Goal: Task Accomplishment & Management: Complete application form

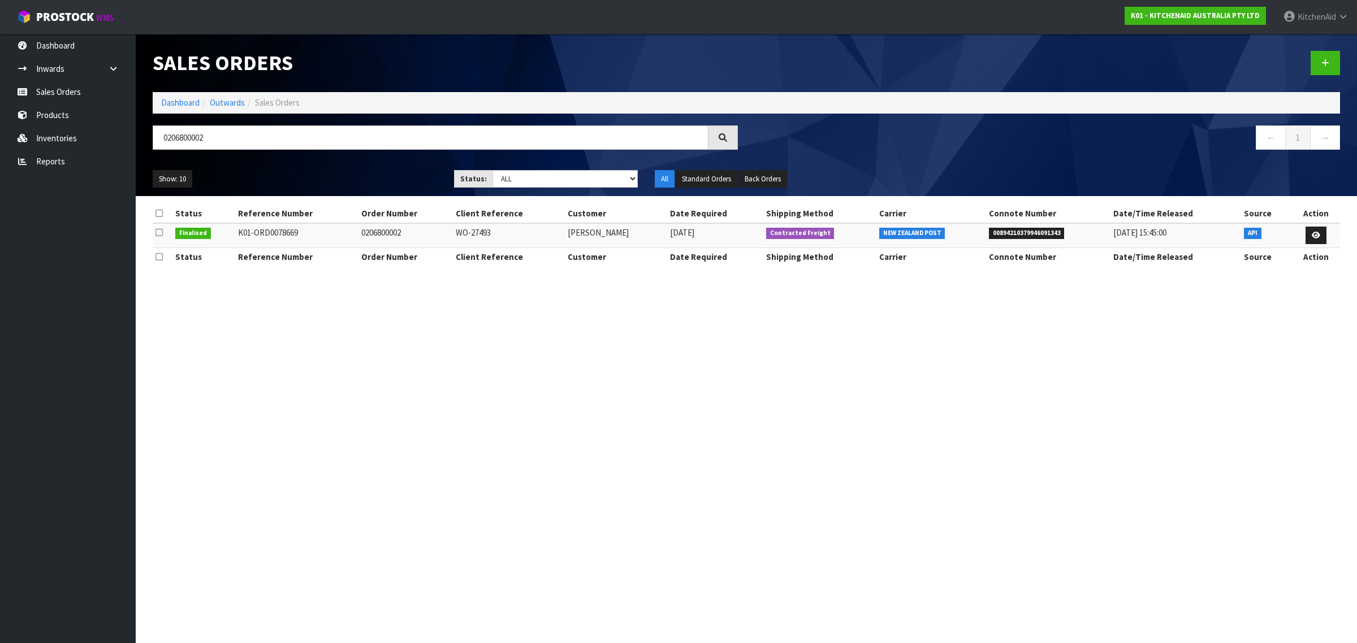
click at [152, 142] on div "0206800002" at bounding box center [445, 142] width 602 height 33
type input "0082033403"
click at [1315, 236] on icon at bounding box center [1315, 235] width 8 height 7
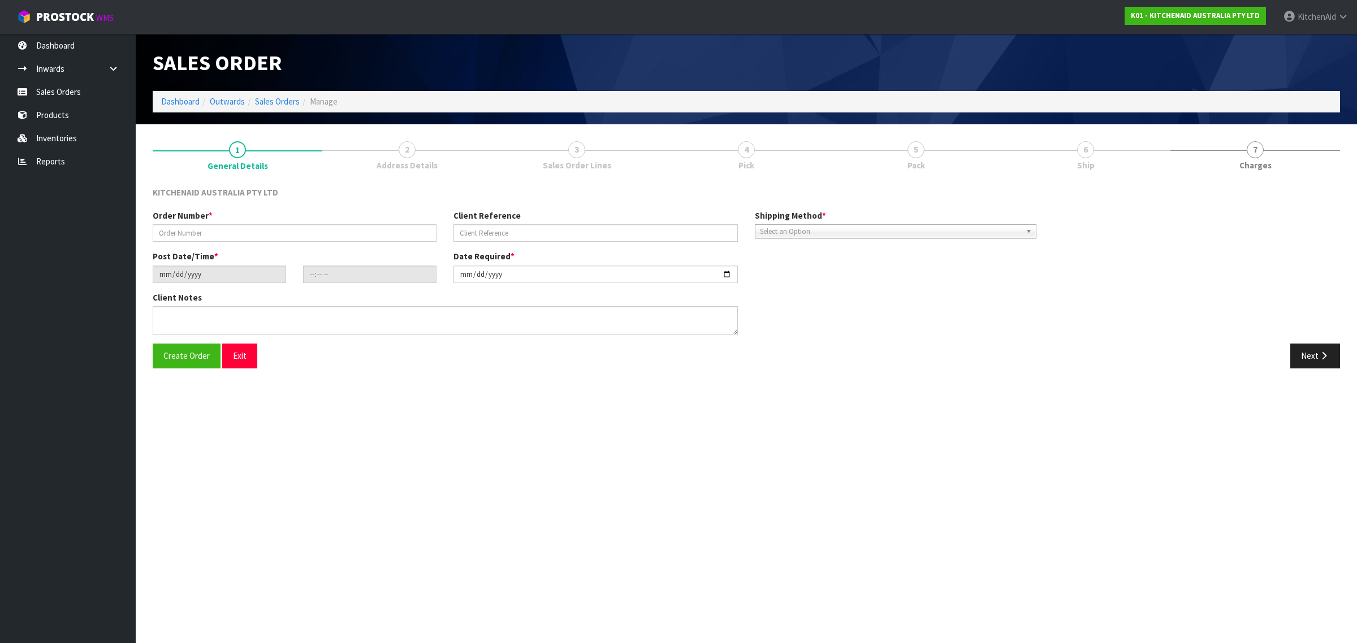
type input "0082033403"
type input "63999108841835"
type input "[DATE]"
type input "23:38:03.000"
type input "[DATE]"
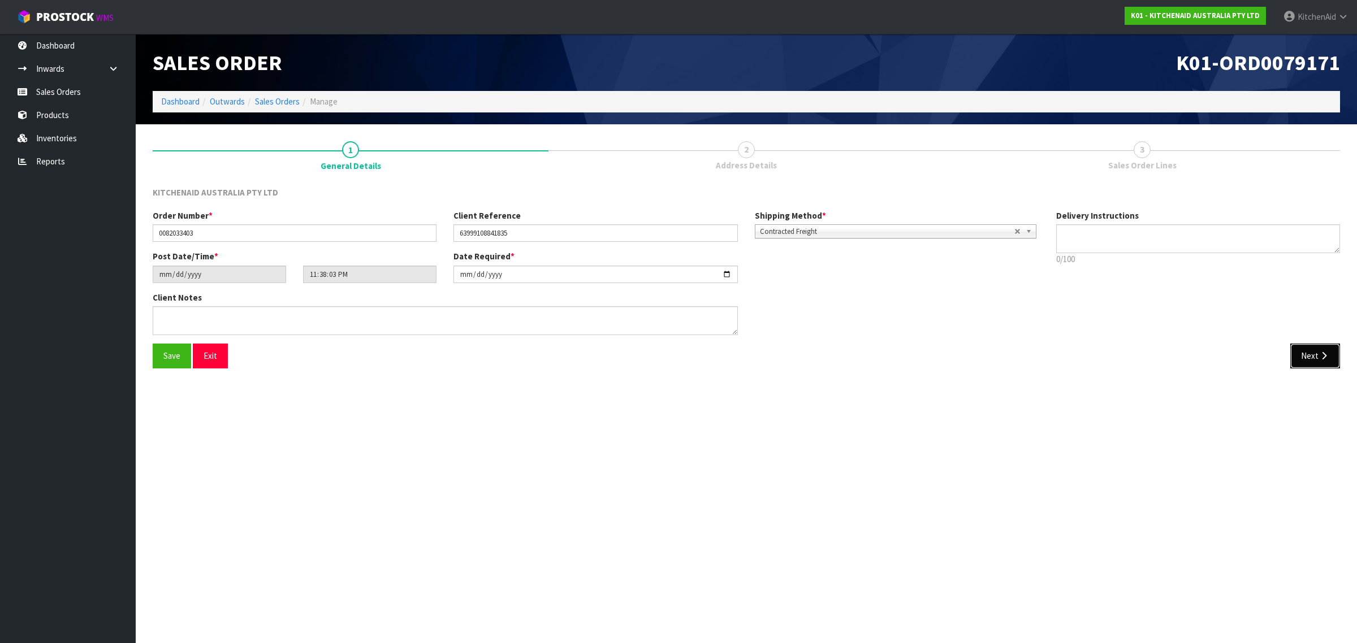
click at [1324, 355] on icon "button" at bounding box center [1324, 356] width 11 height 8
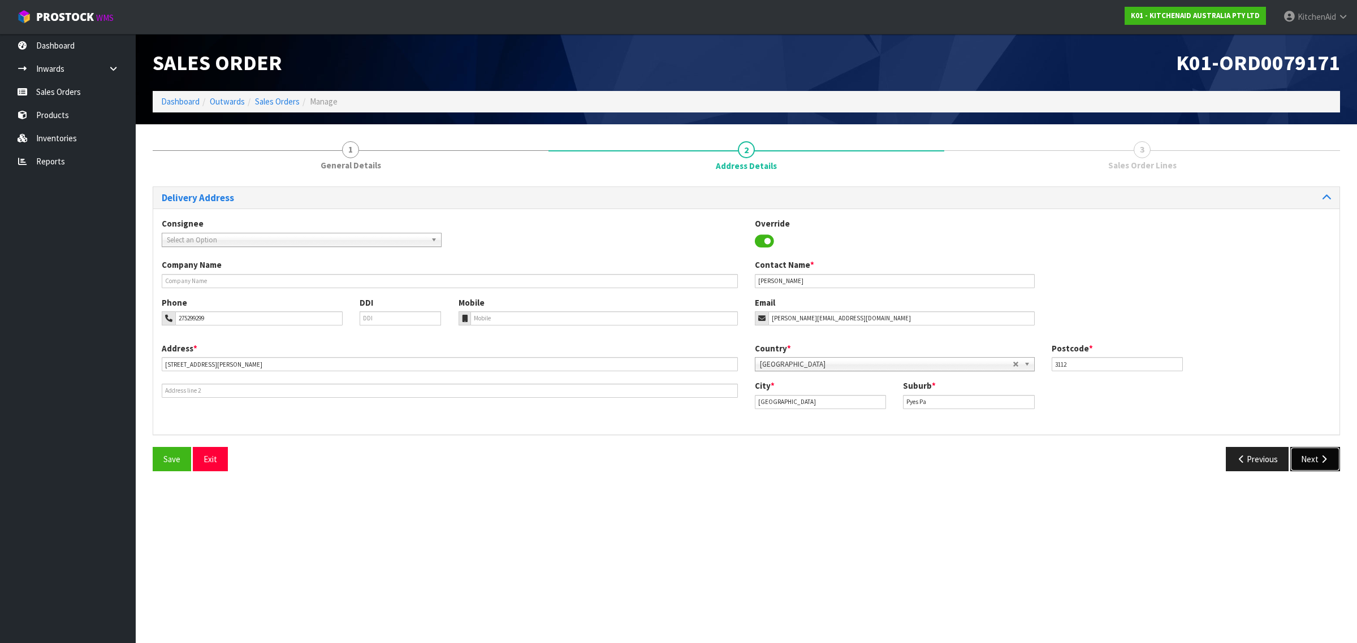
click at [1313, 456] on button "Next" at bounding box center [1315, 459] width 50 height 24
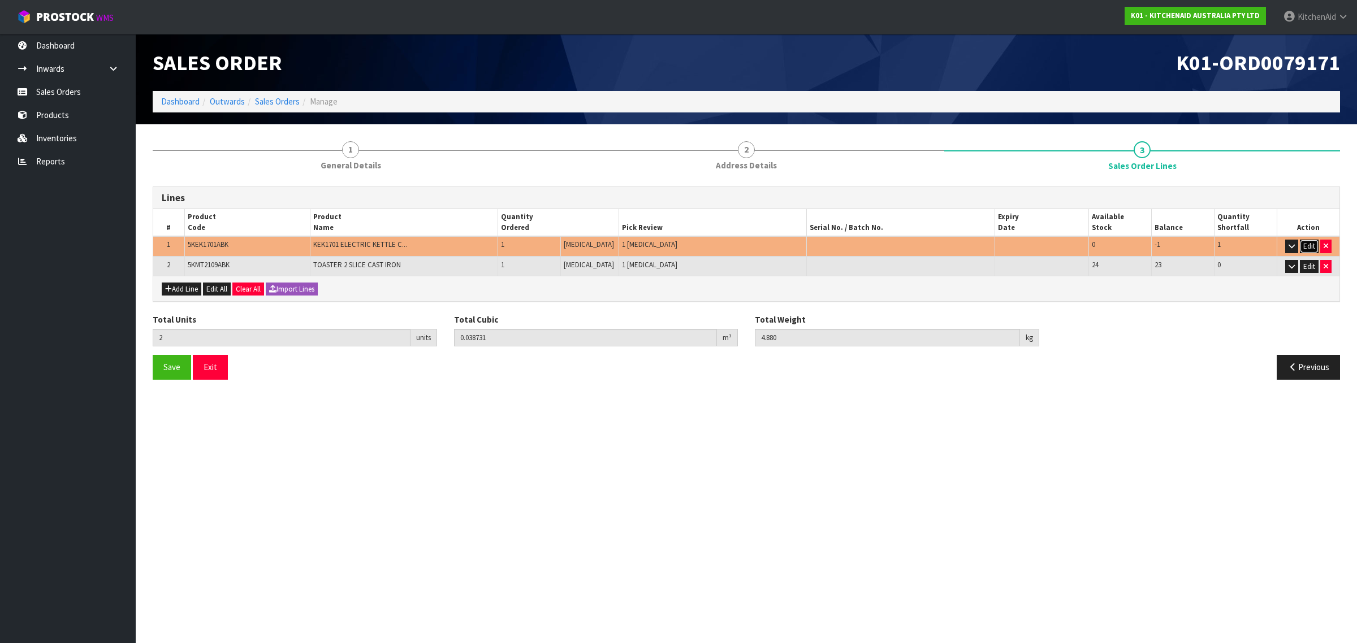
click at [1308, 241] on button "Edit" at bounding box center [1309, 247] width 19 height 14
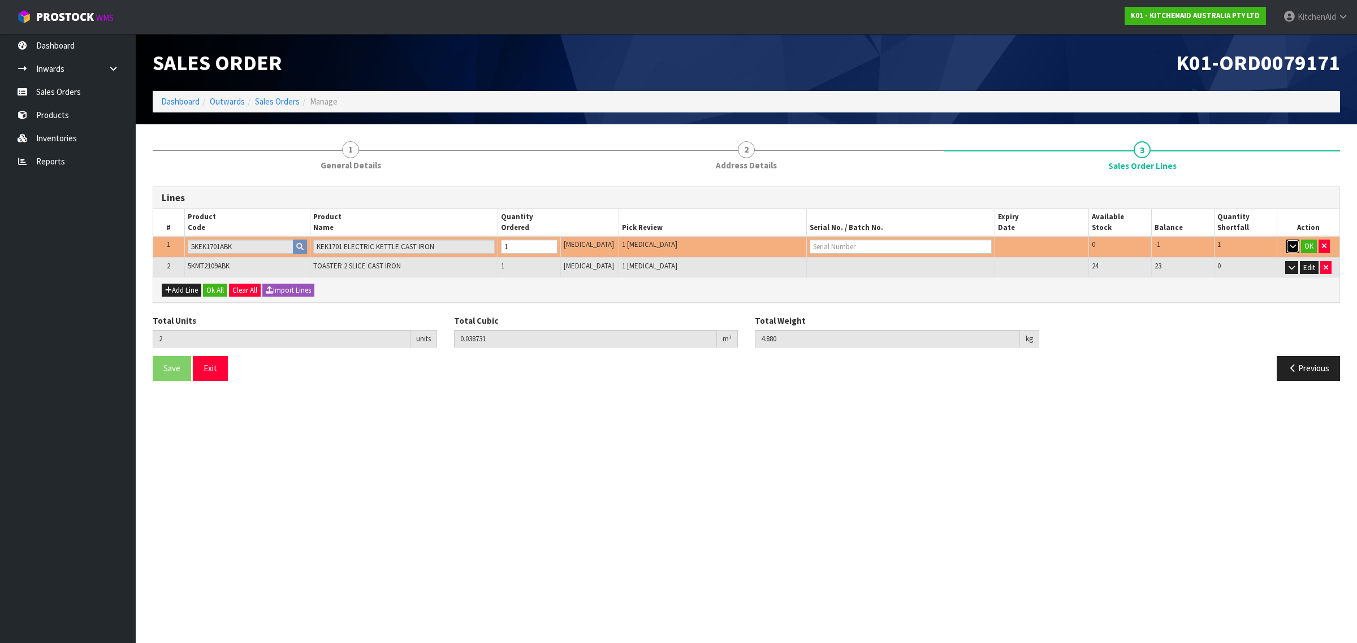
click at [1292, 246] on icon "button" at bounding box center [1293, 246] width 6 height 7
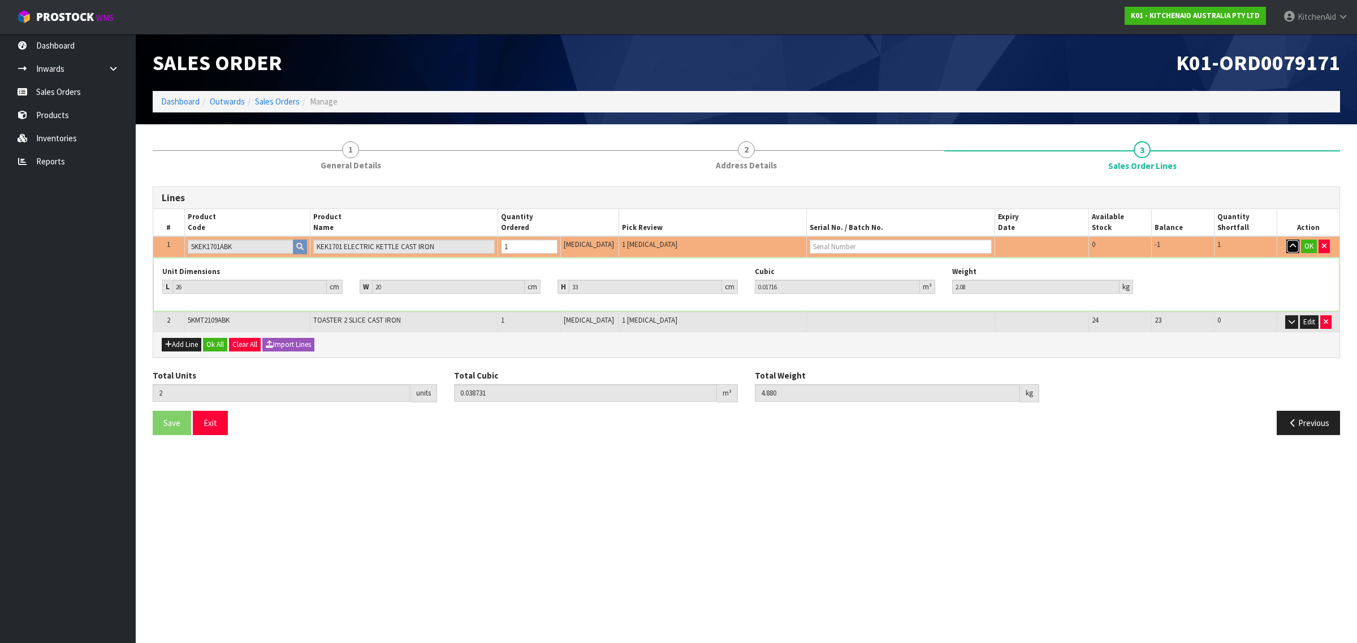
click at [1291, 246] on icon "button" at bounding box center [1293, 246] width 6 height 7
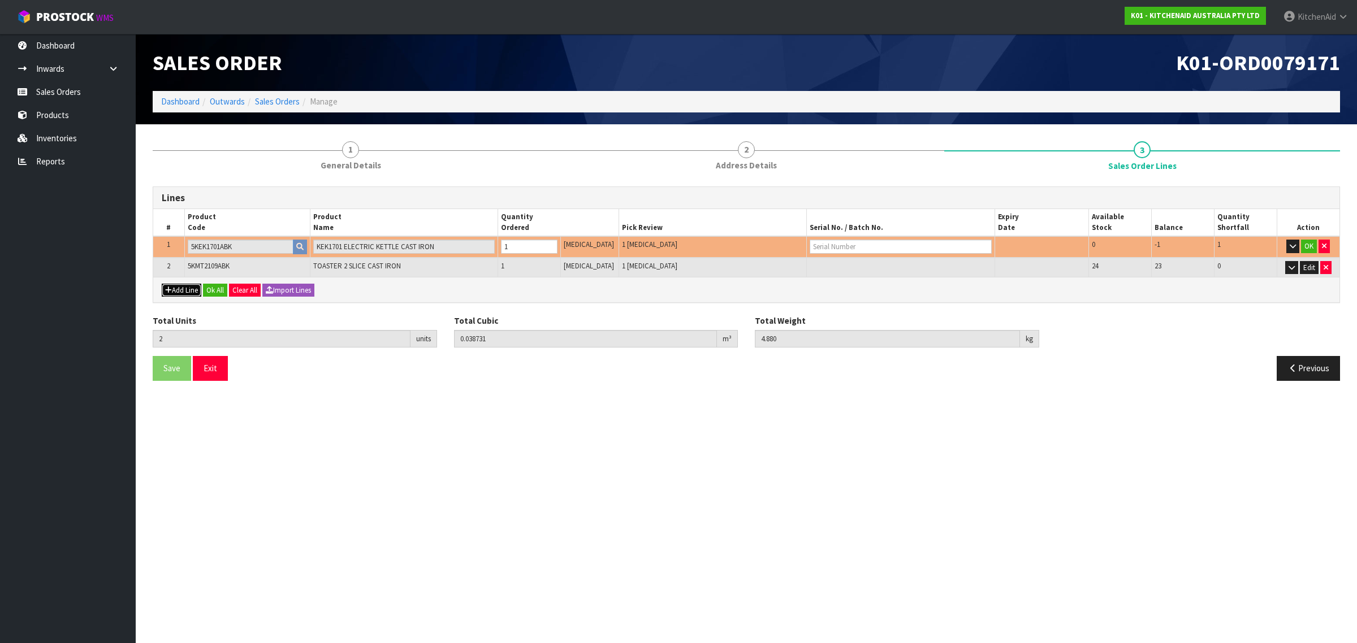
click at [177, 290] on button "Add Line" at bounding box center [182, 291] width 40 height 14
type input "0"
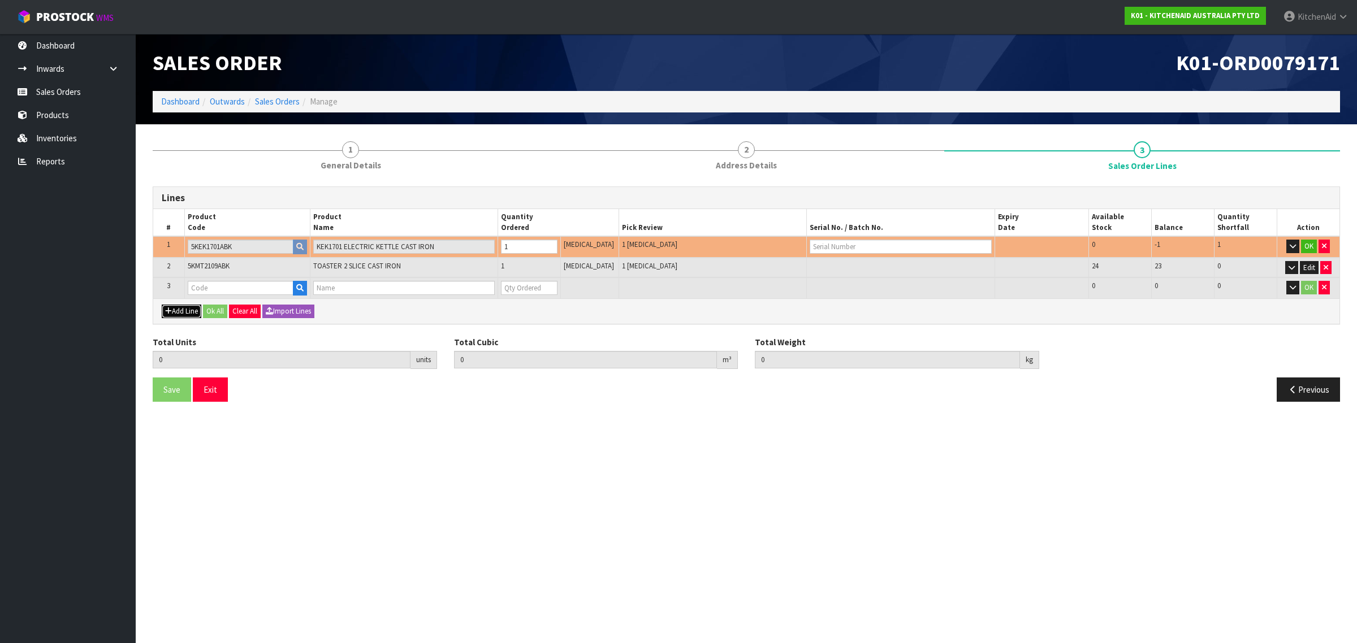
click at [172, 309] on button "Add Line" at bounding box center [182, 312] width 40 height 14
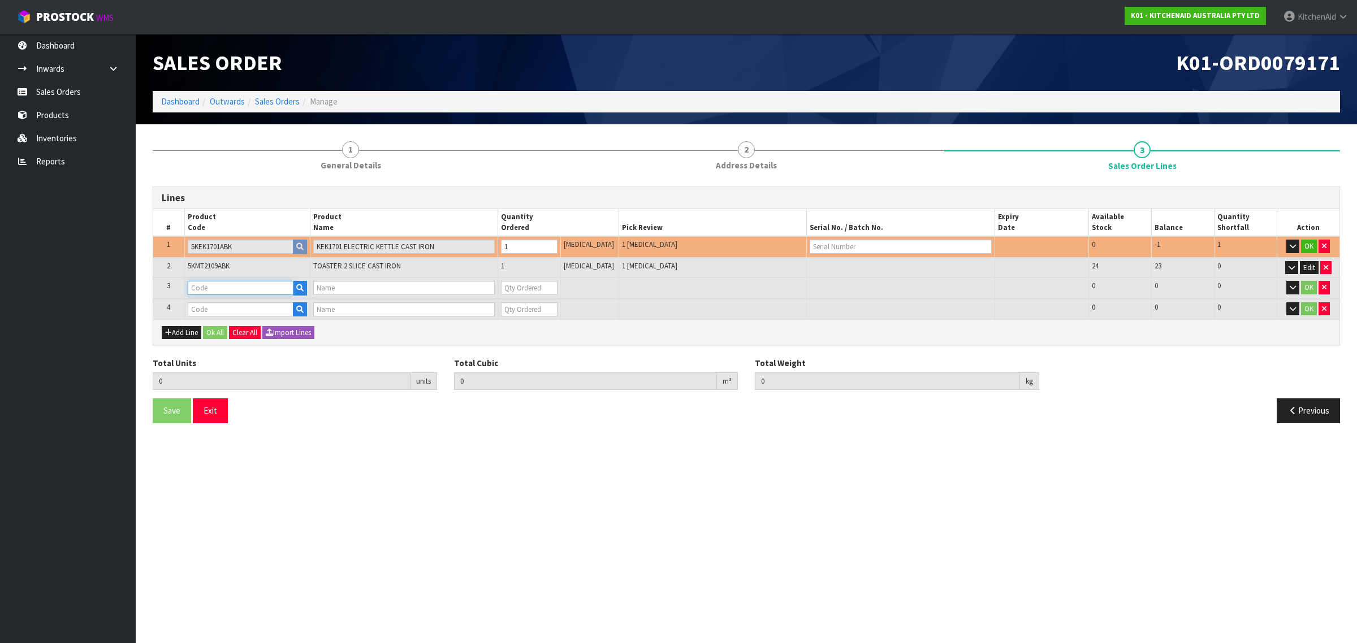
click at [232, 281] on input "text" at bounding box center [241, 288] width 106 height 14
paste input "5KEK1701APT"
type input "5KEK1701APT"
type input "KETTLE PISTACHIO"
type input "0"
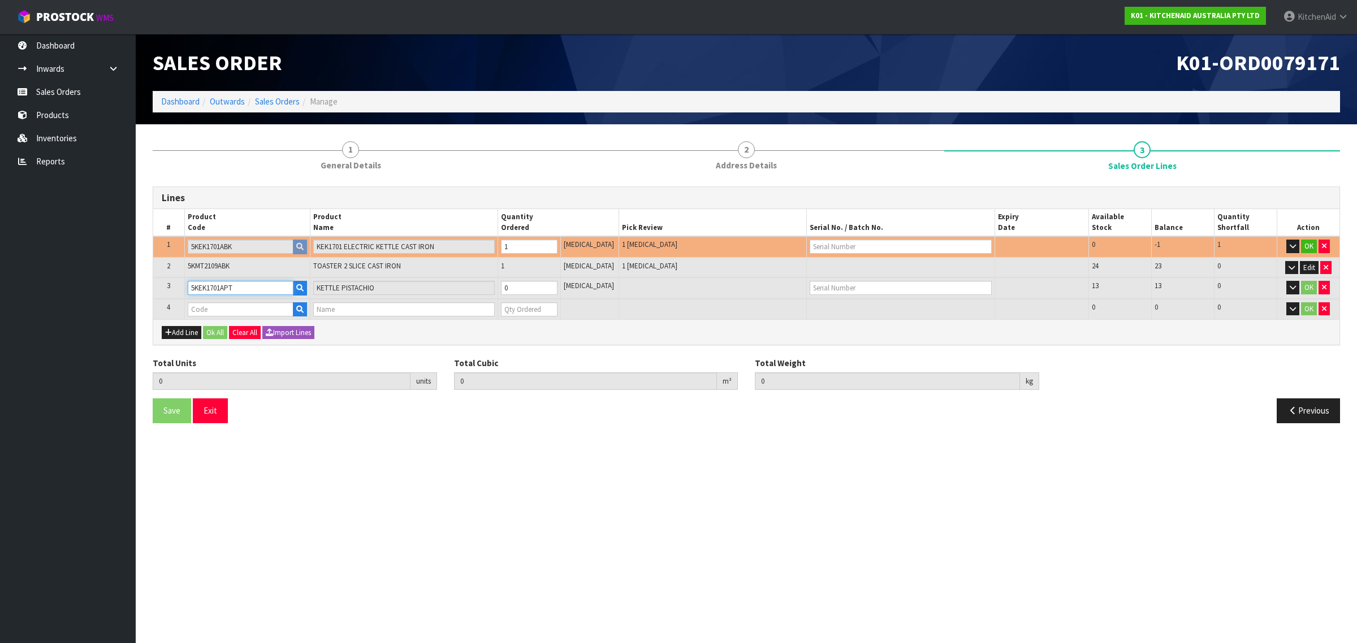
type input "5KEK1701APT"
type input "1"
click at [558, 284] on input "1" at bounding box center [529, 288] width 57 height 14
click at [204, 308] on input "text" at bounding box center [241, 310] width 106 height 14
paste input "5KMT2109APT"
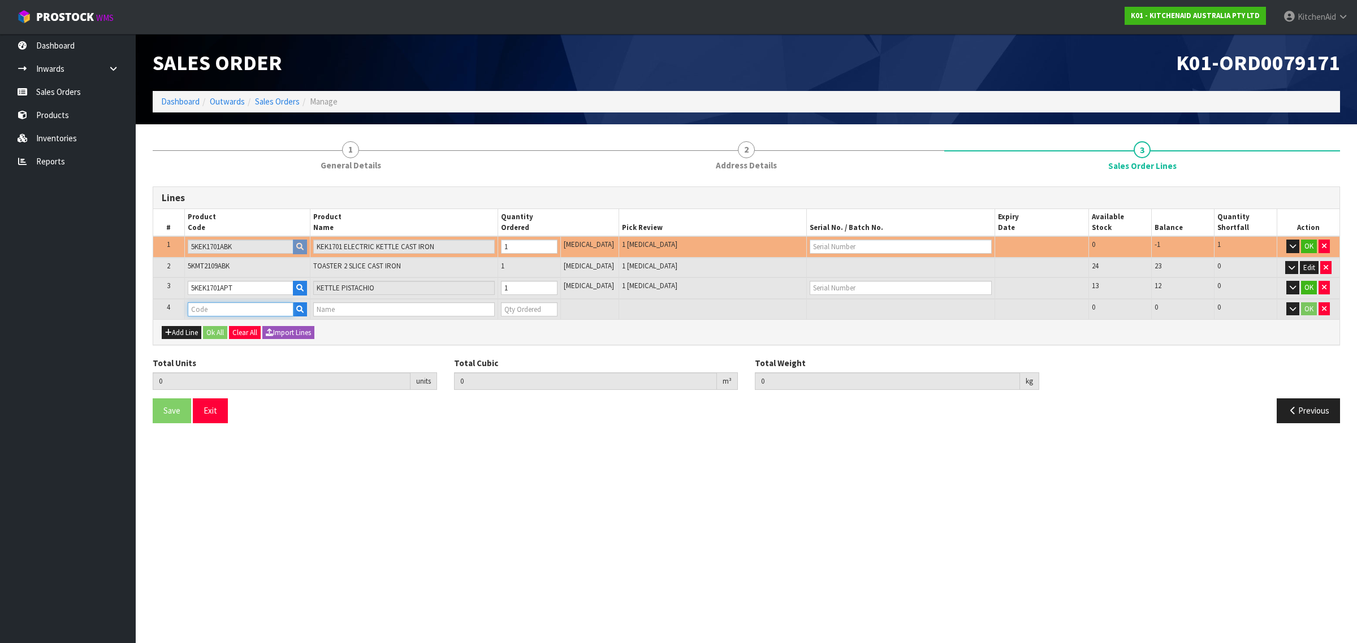
type input "5KMT2109APT"
type input "3"
type input "0.055891"
type input "6.88"
type input "KMT2109 2 SLICE TOASTER PISTACHIO"
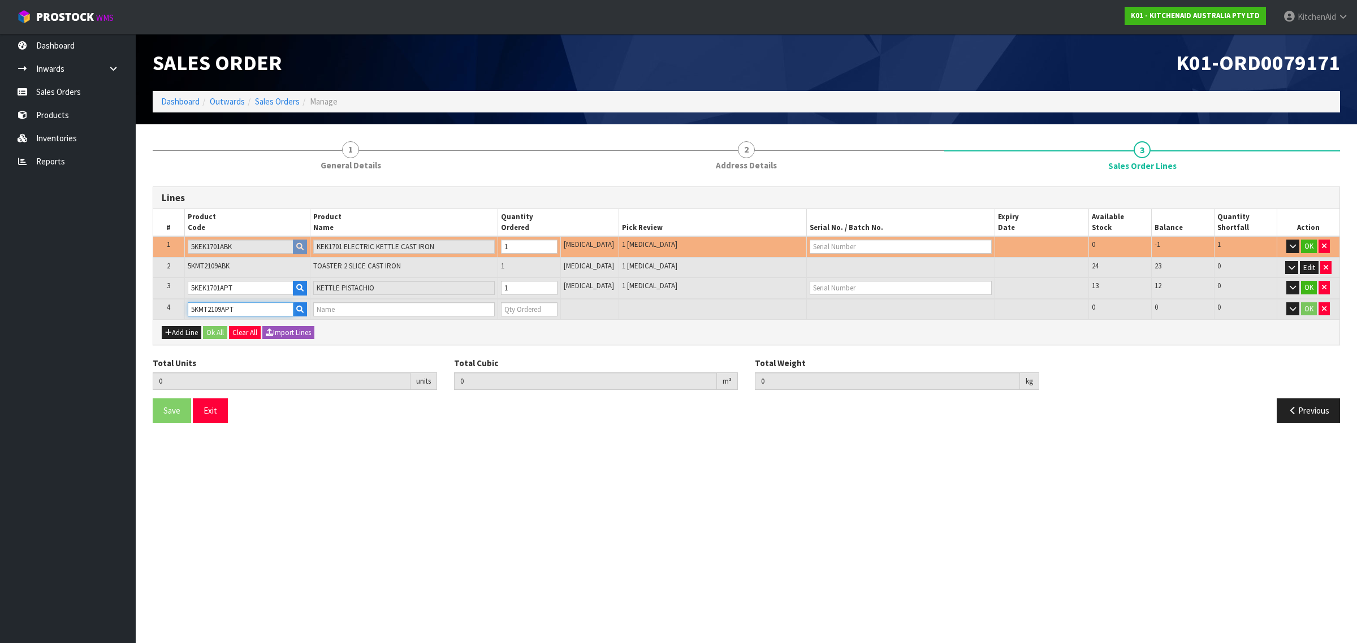
type input "0"
type input "5KMT2109APT"
type input "4"
type input "0.077055"
type input "9.94"
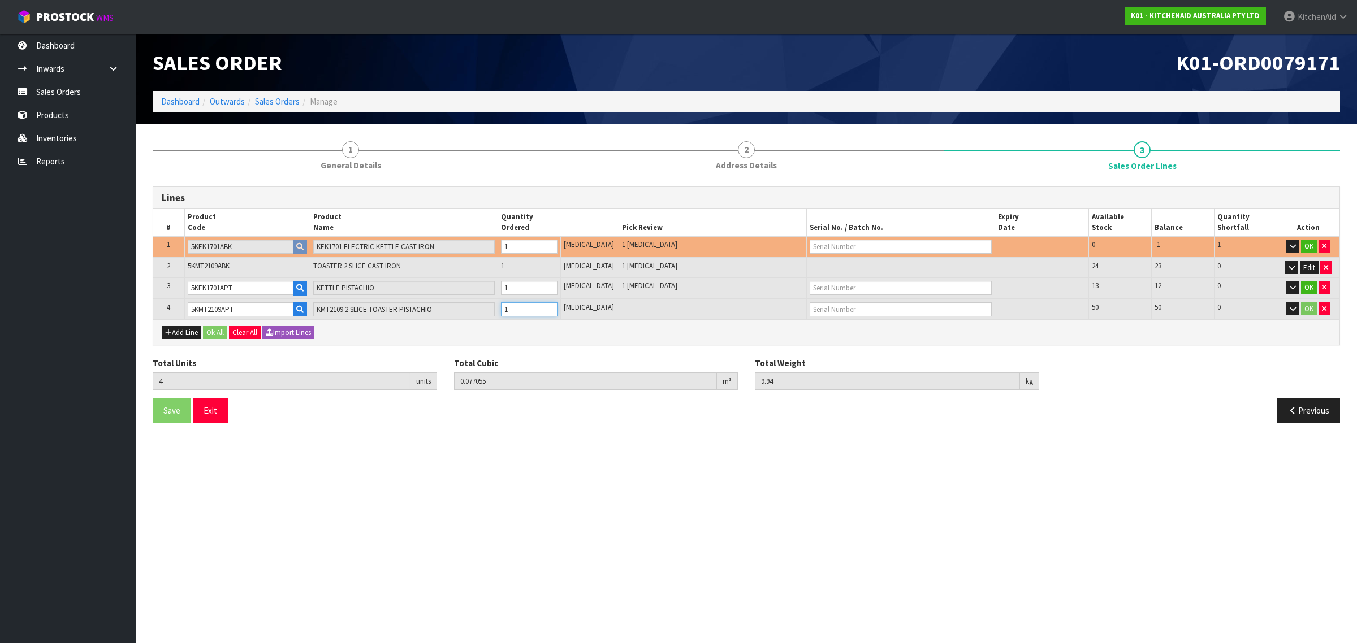
type input "1"
click at [558, 303] on input "1" at bounding box center [529, 310] width 57 height 14
click at [1324, 243] on icon "button" at bounding box center [1324, 246] width 5 height 7
type input "3"
type input "0.059895"
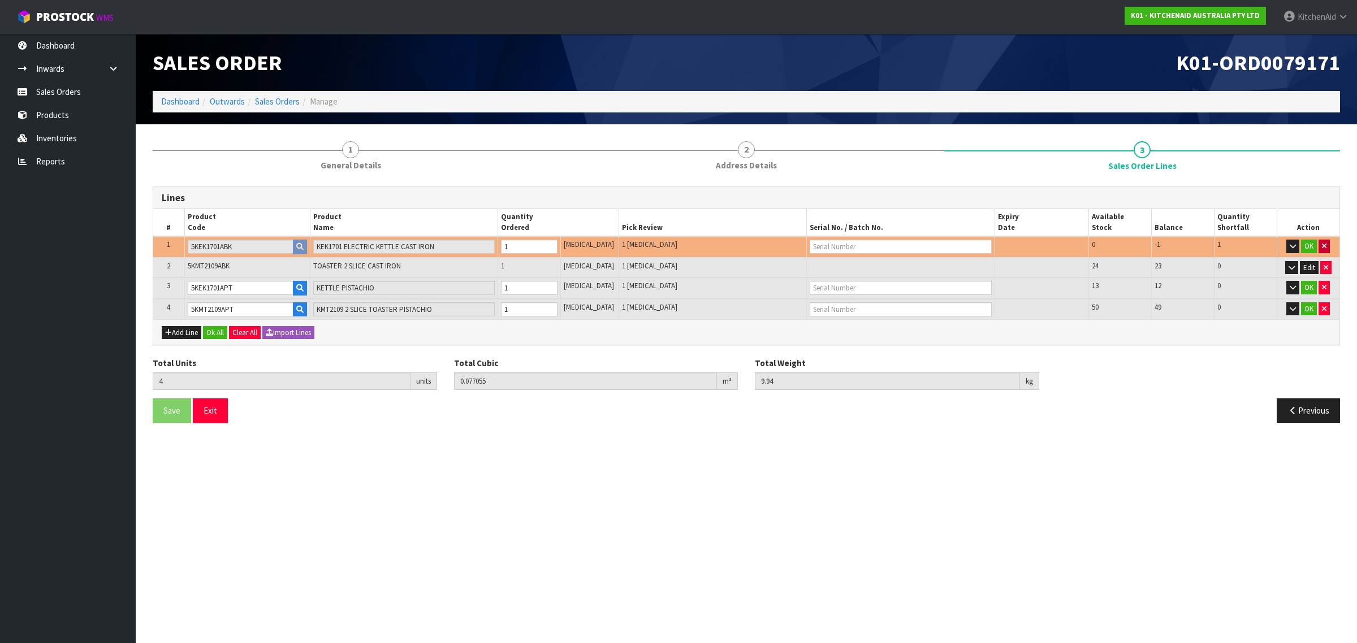
type input "7.86"
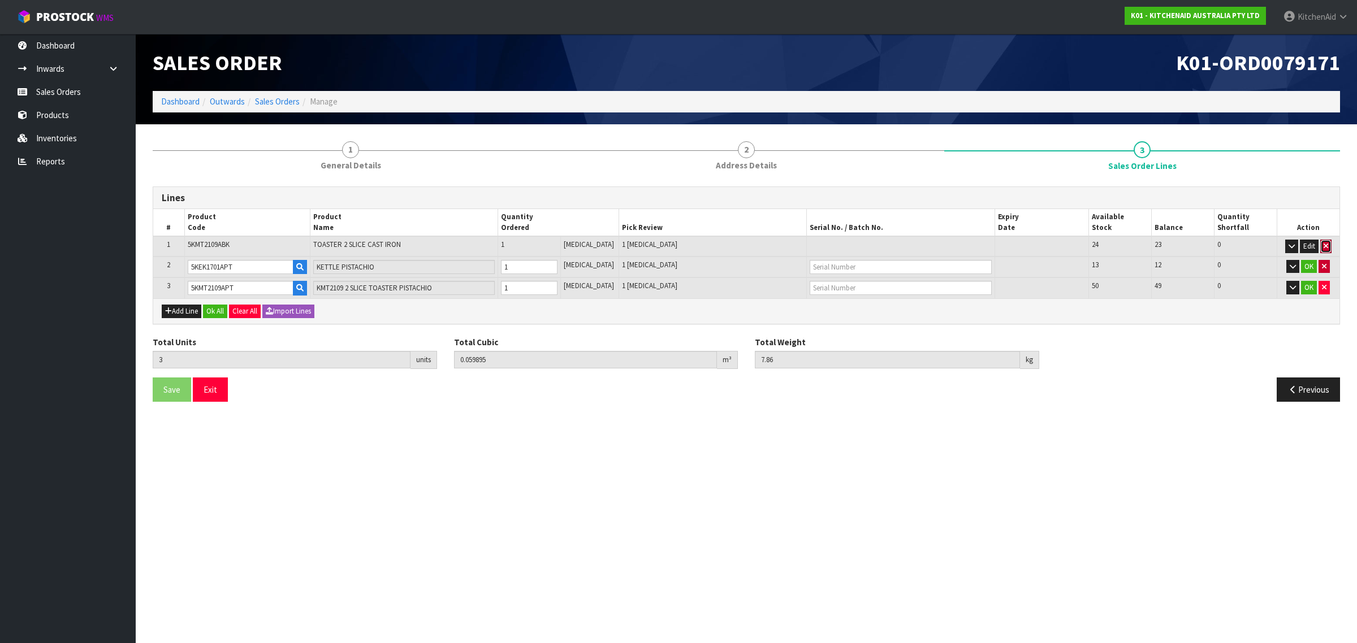
click at [1324, 247] on icon "button" at bounding box center [1326, 246] width 5 height 7
type input "2"
type input "0.038324"
type input "5.06"
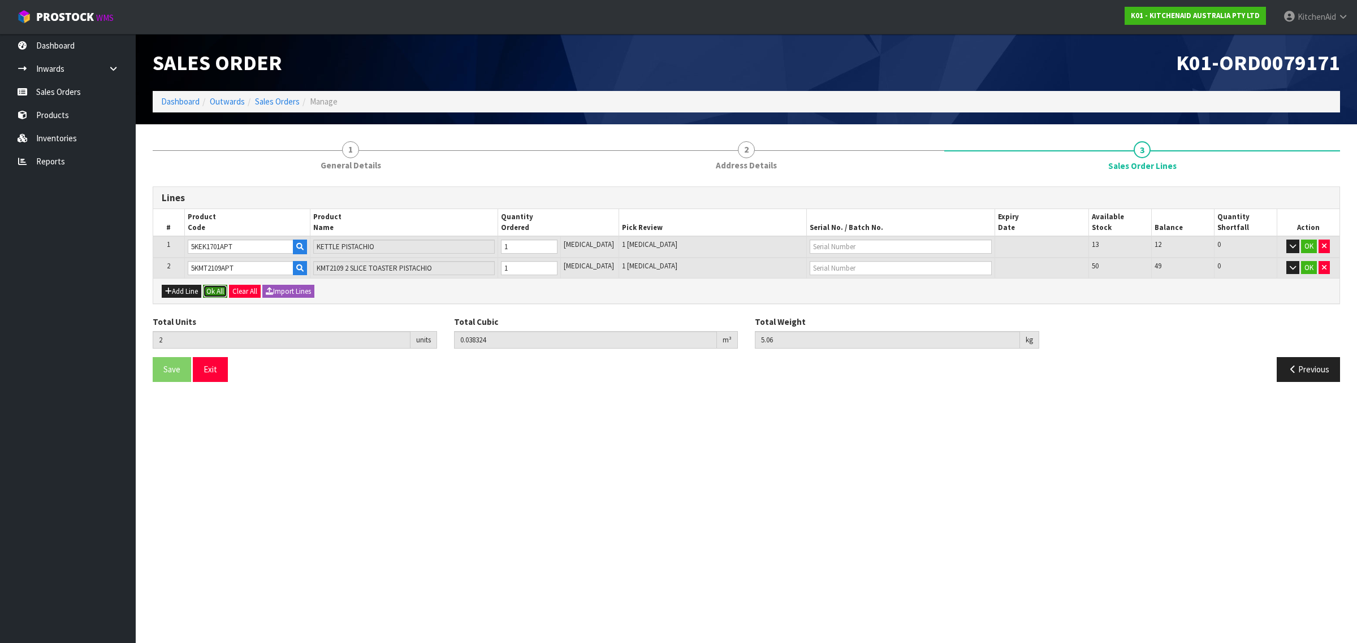
click at [223, 292] on button "Ok All" at bounding box center [215, 292] width 24 height 14
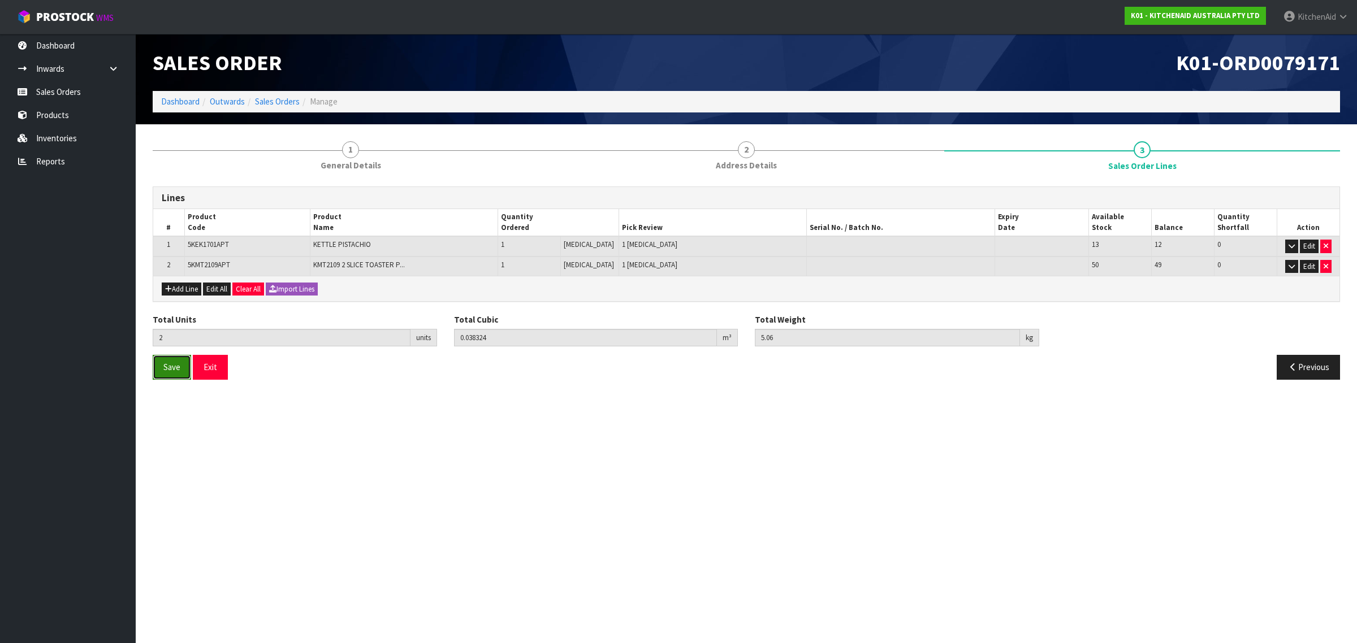
click at [175, 365] on span "Save" at bounding box center [171, 367] width 17 height 11
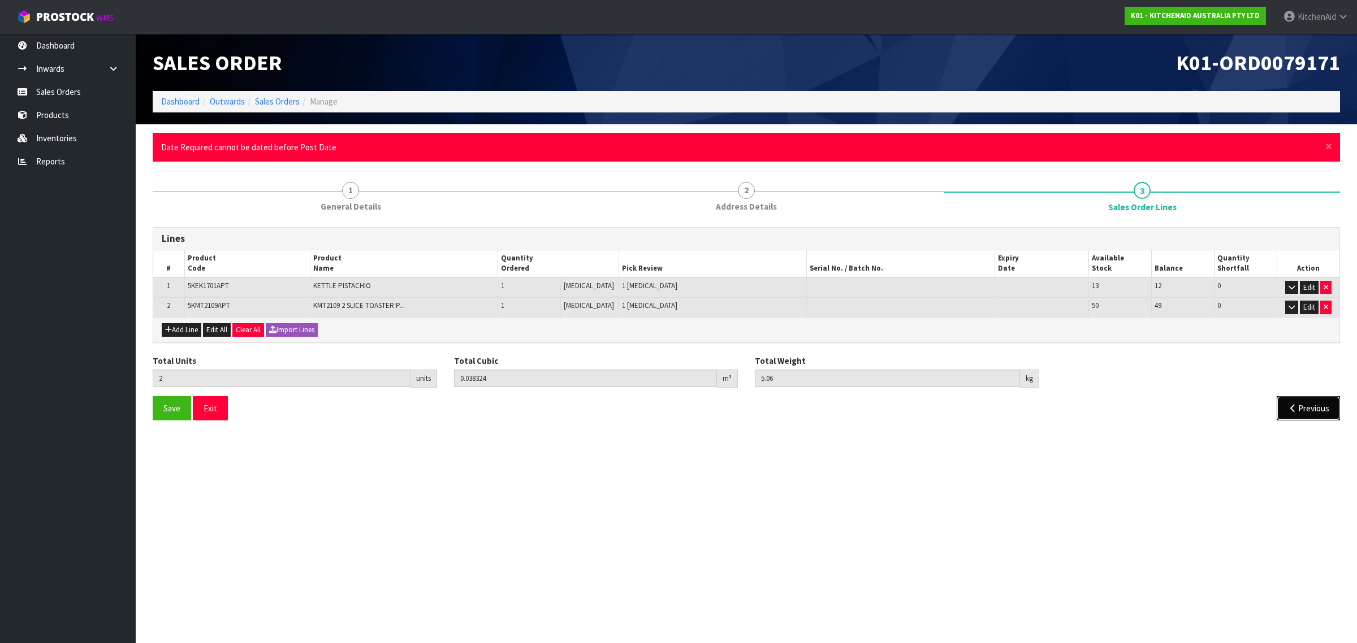
click at [1310, 405] on button "Previous" at bounding box center [1308, 408] width 63 height 24
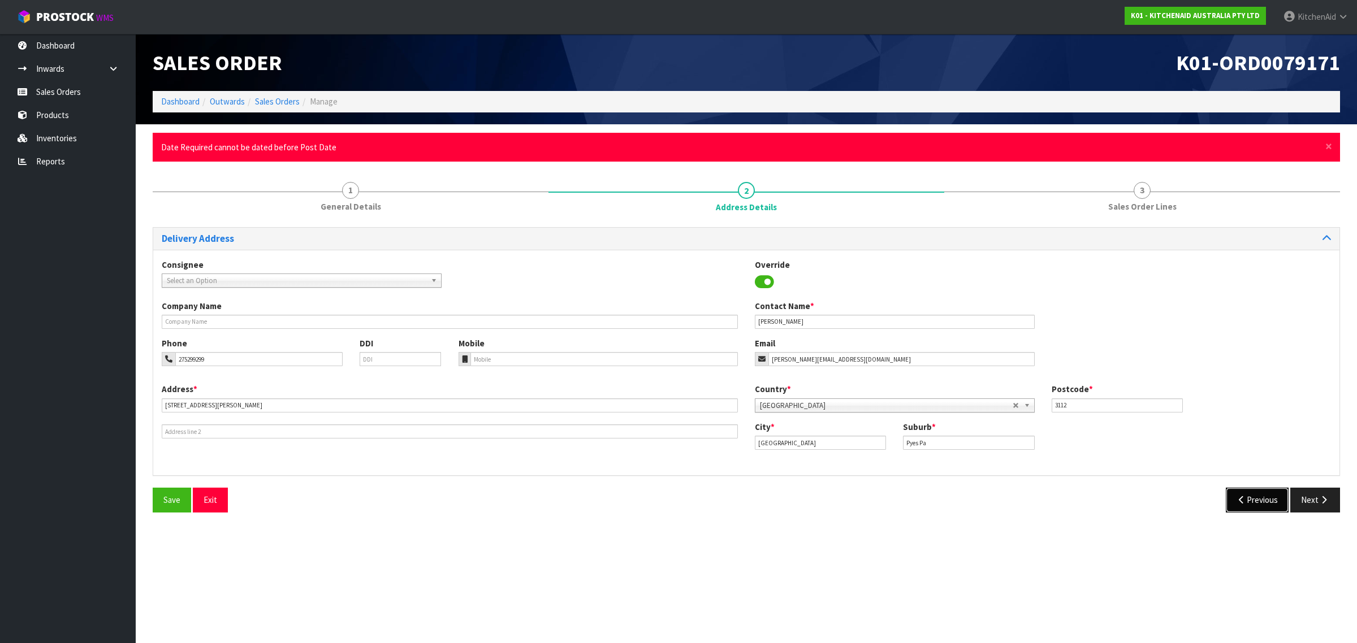
click at [1253, 499] on button "Previous" at bounding box center [1257, 500] width 63 height 24
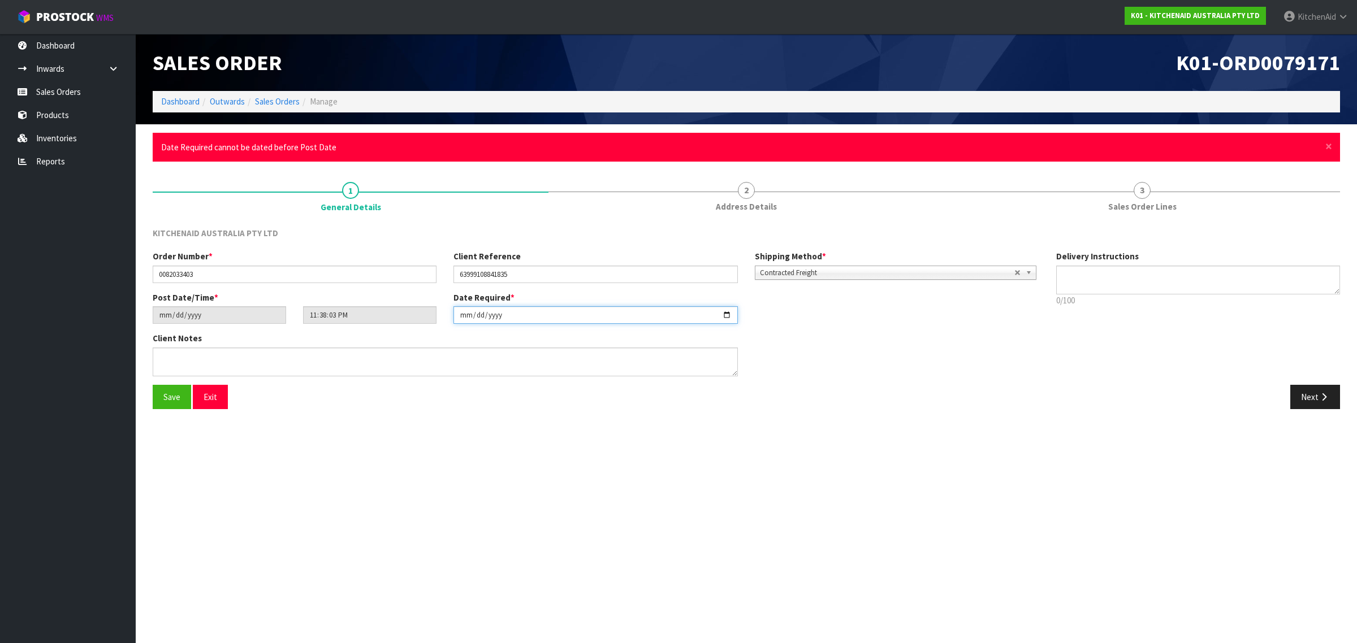
click at [613, 322] on input "[DATE]" at bounding box center [595, 315] width 284 height 18
click at [729, 312] on input "[DATE]" at bounding box center [595, 315] width 284 height 18
type input "[DATE]"
click at [1309, 387] on button "Next" at bounding box center [1315, 397] width 50 height 24
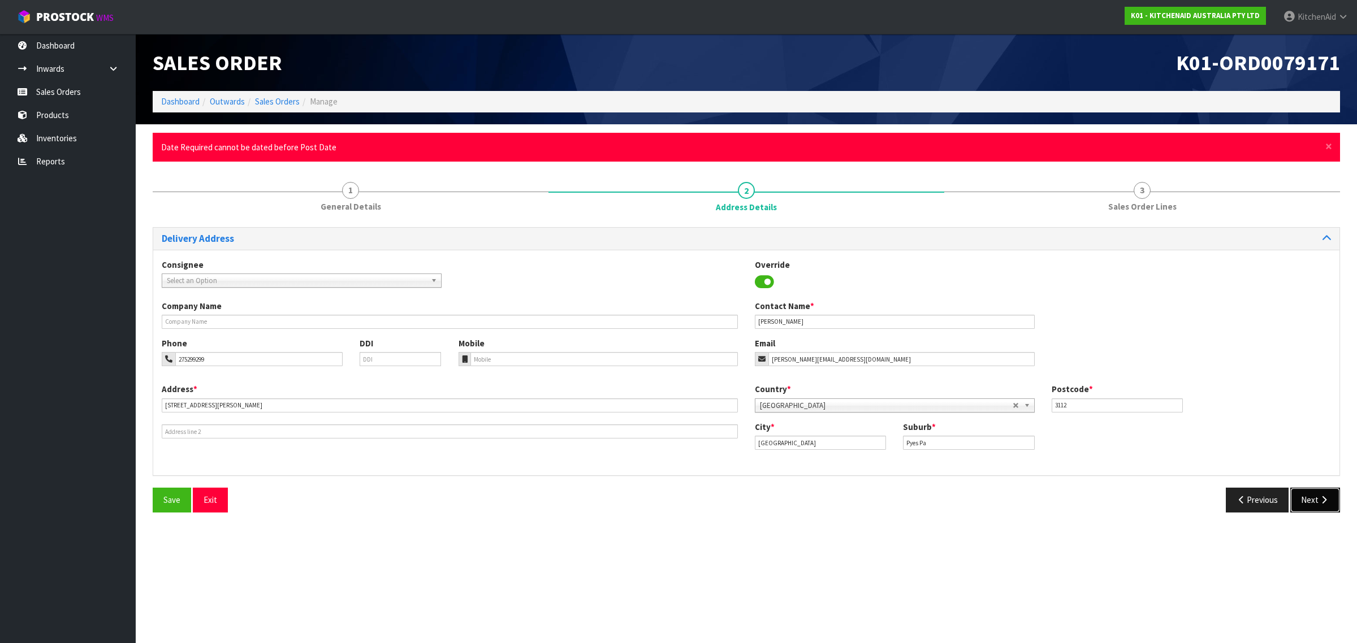
click at [1326, 499] on icon "button" at bounding box center [1324, 500] width 11 height 8
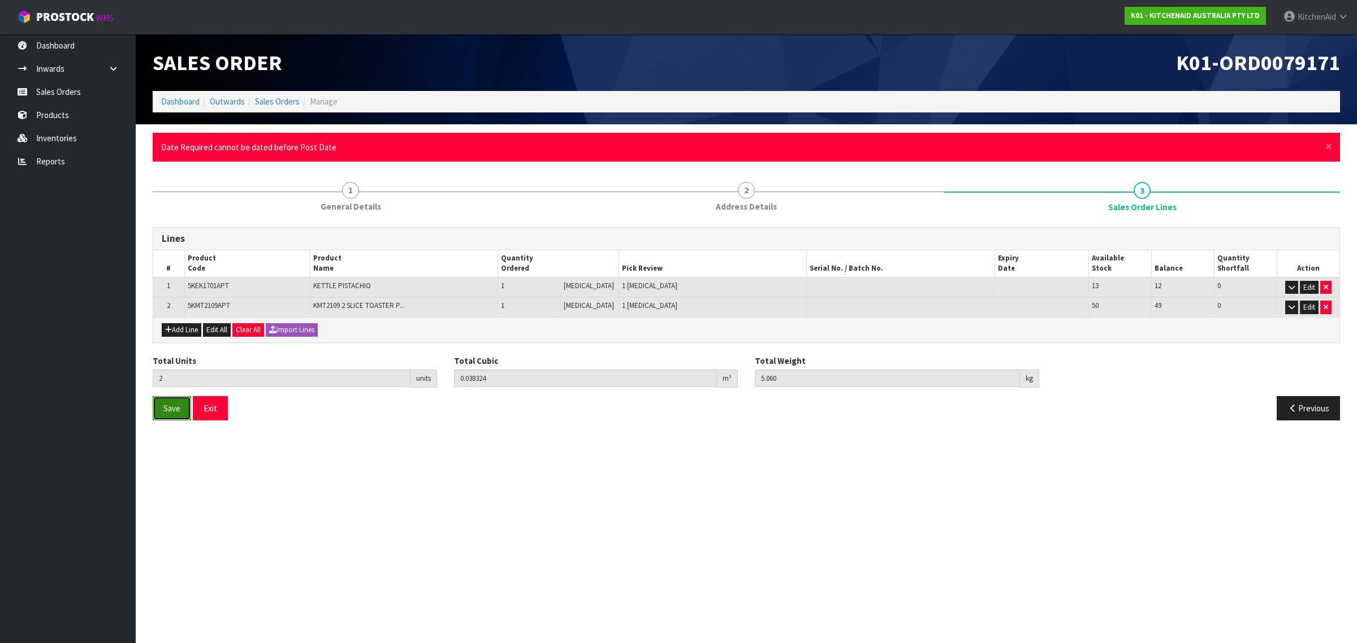
click at [168, 403] on span "Save" at bounding box center [171, 408] width 17 height 11
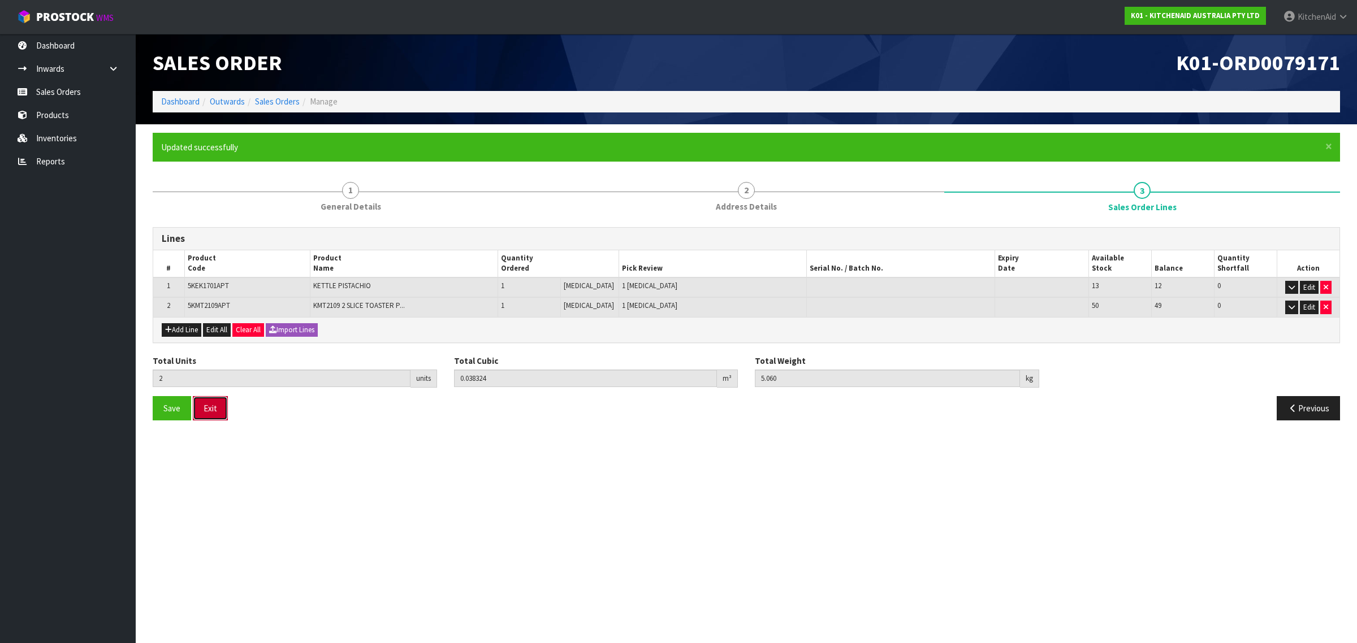
click at [209, 410] on button "Exit" at bounding box center [210, 408] width 35 height 24
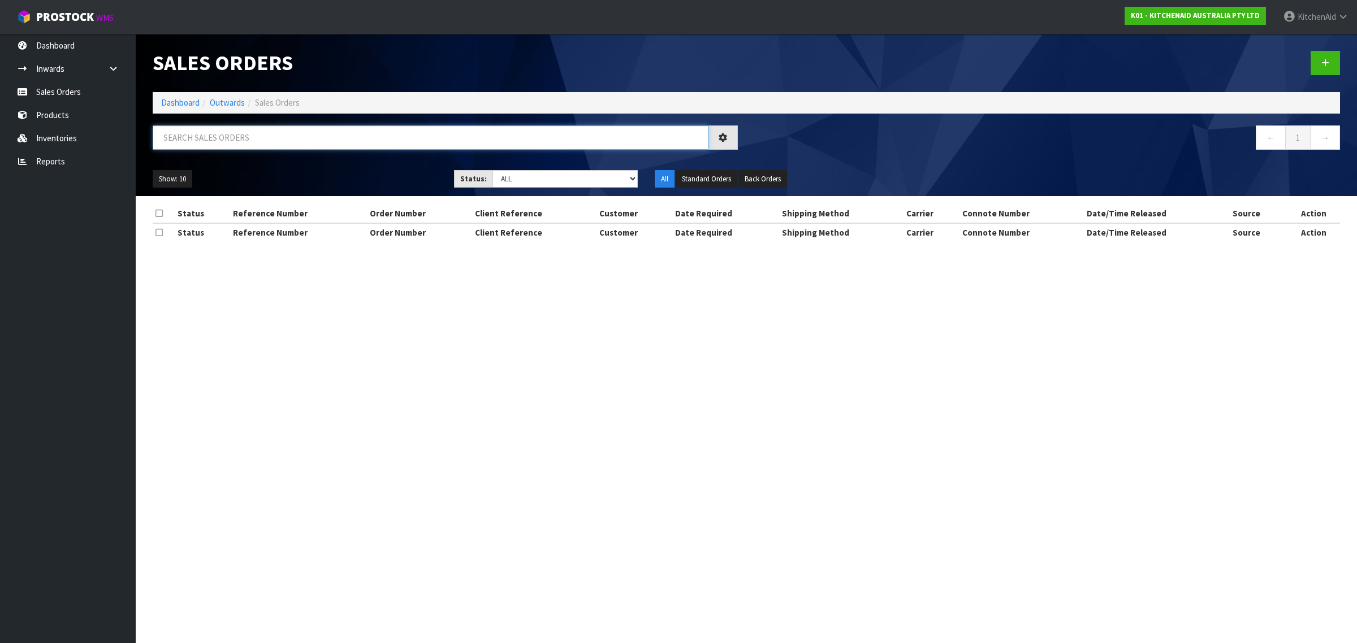
click at [244, 133] on input "text" at bounding box center [431, 138] width 556 height 24
paste input "0082033395"
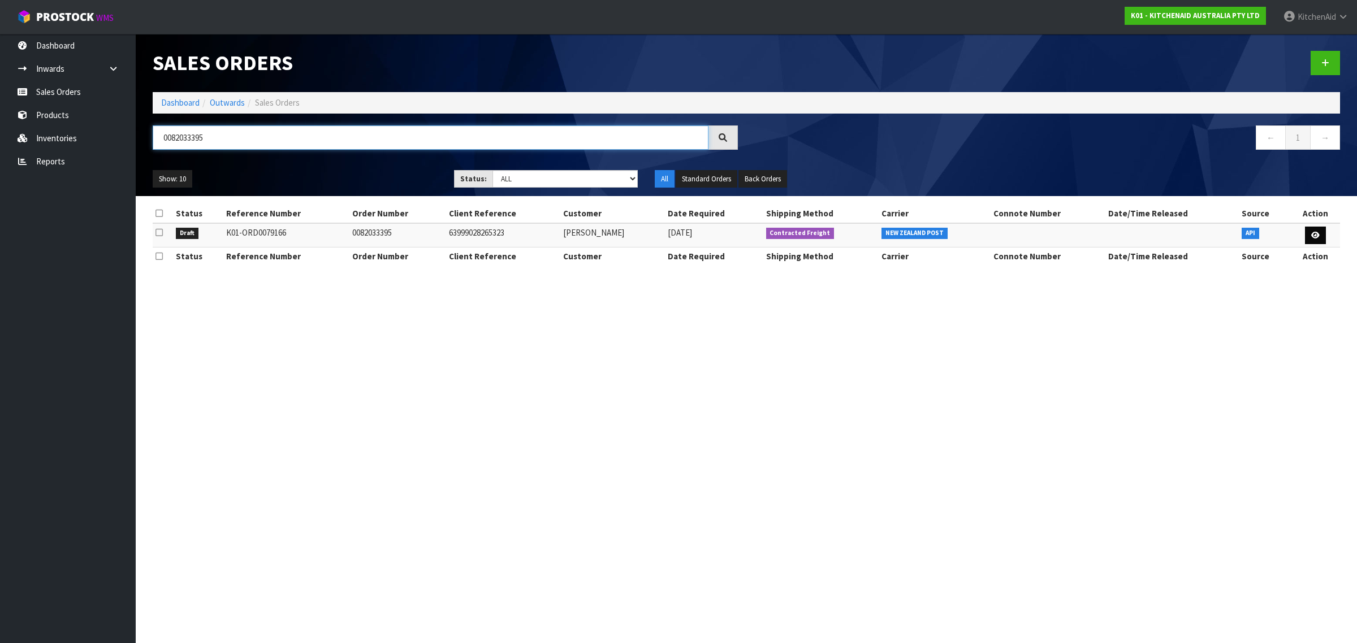
type input "0082033395"
click at [1321, 234] on link at bounding box center [1315, 236] width 21 height 18
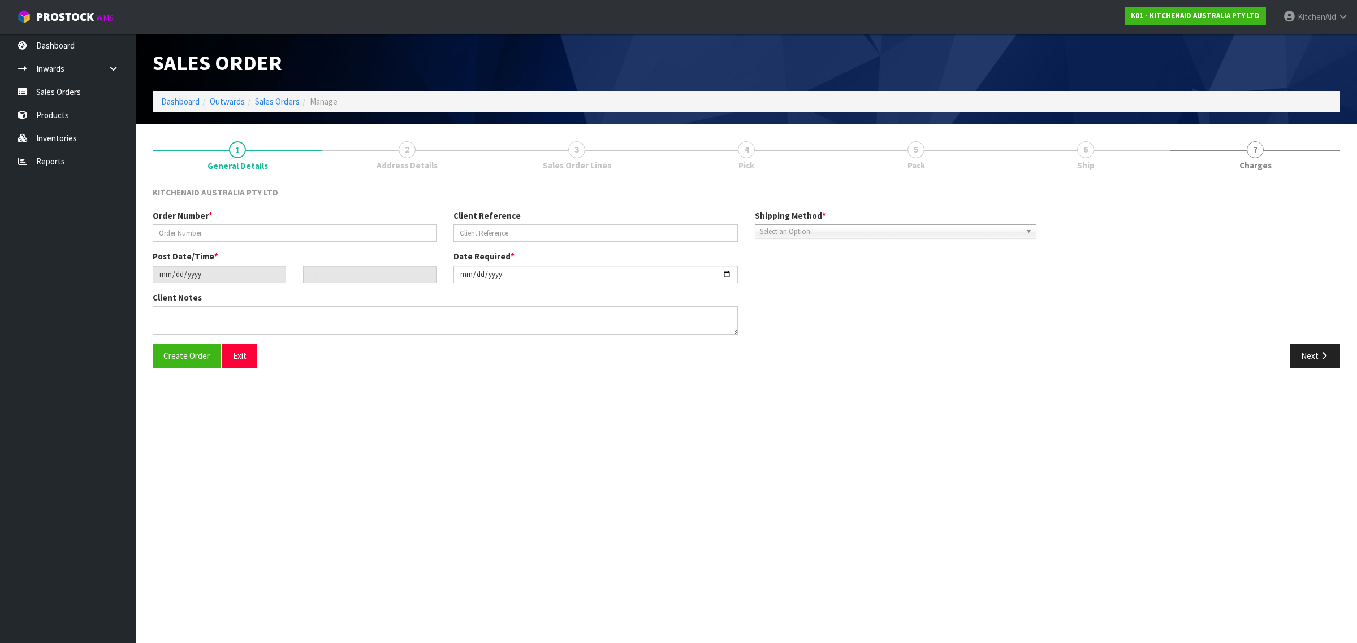
type input "0082033395"
type input "63999028265323"
type input "[DATE]"
type input "23:37:53.000"
type input "[DATE]"
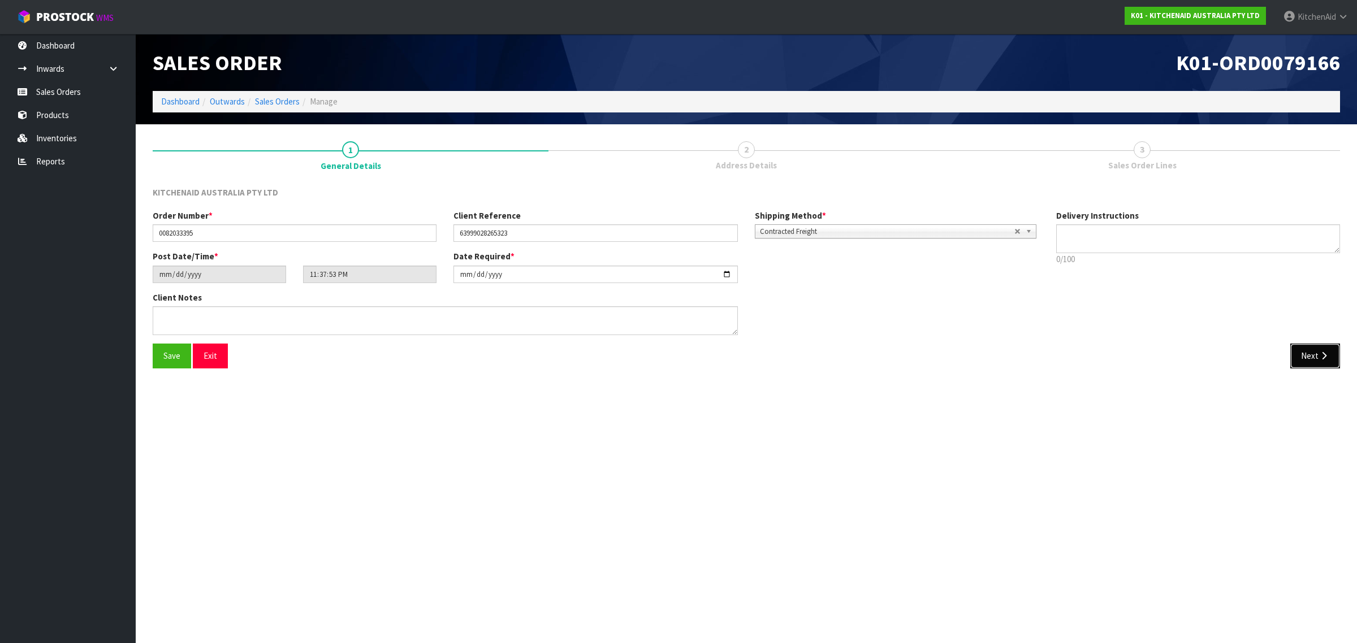
click at [1312, 354] on button "Next" at bounding box center [1315, 356] width 50 height 24
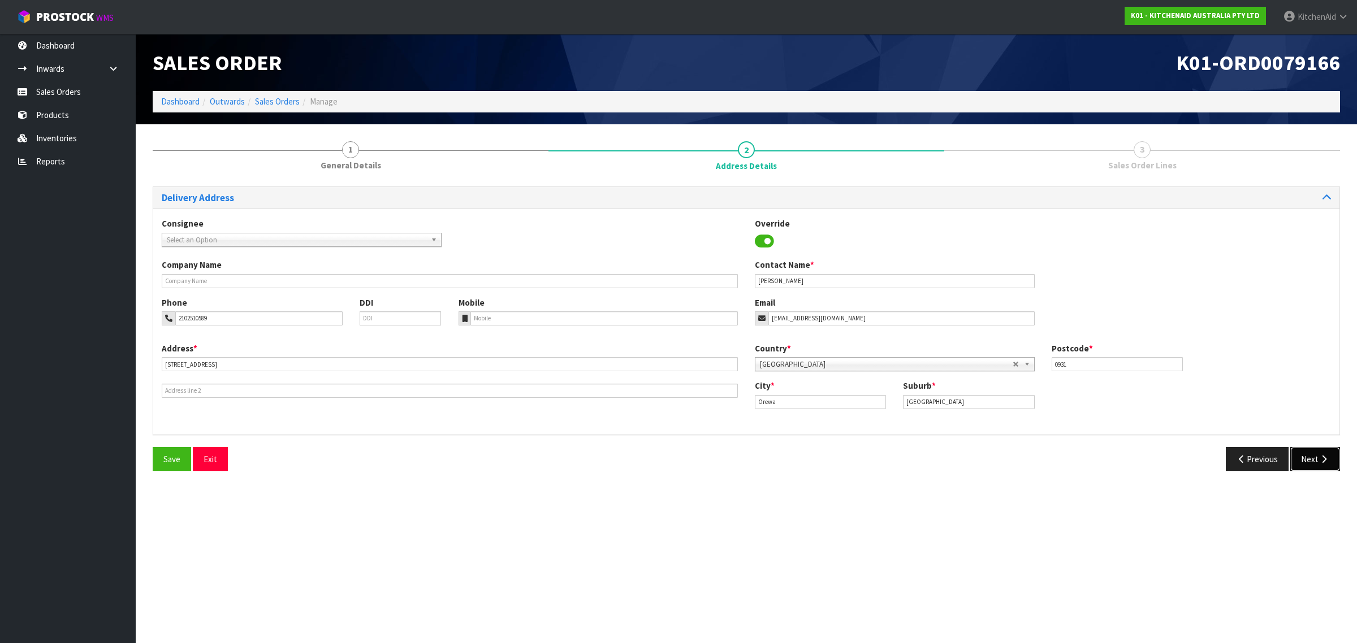
click at [1311, 464] on button "Next" at bounding box center [1315, 459] width 50 height 24
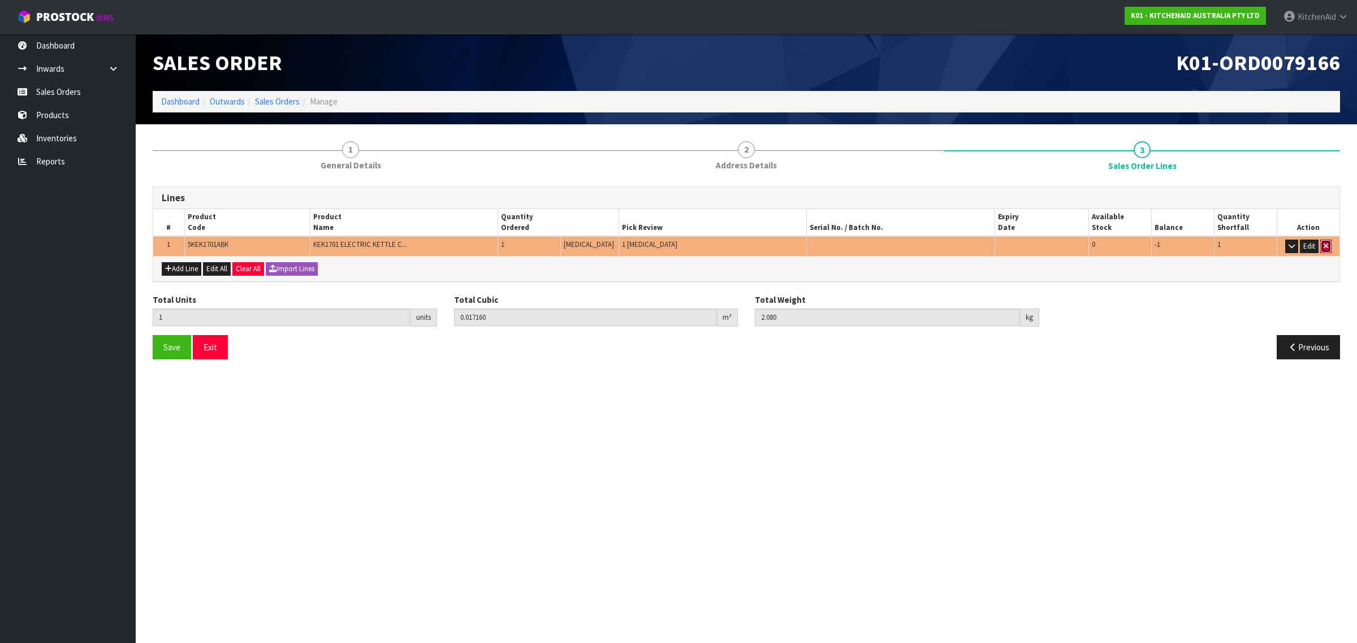
click at [1326, 247] on icon "button" at bounding box center [1326, 246] width 5 height 7
type input "0"
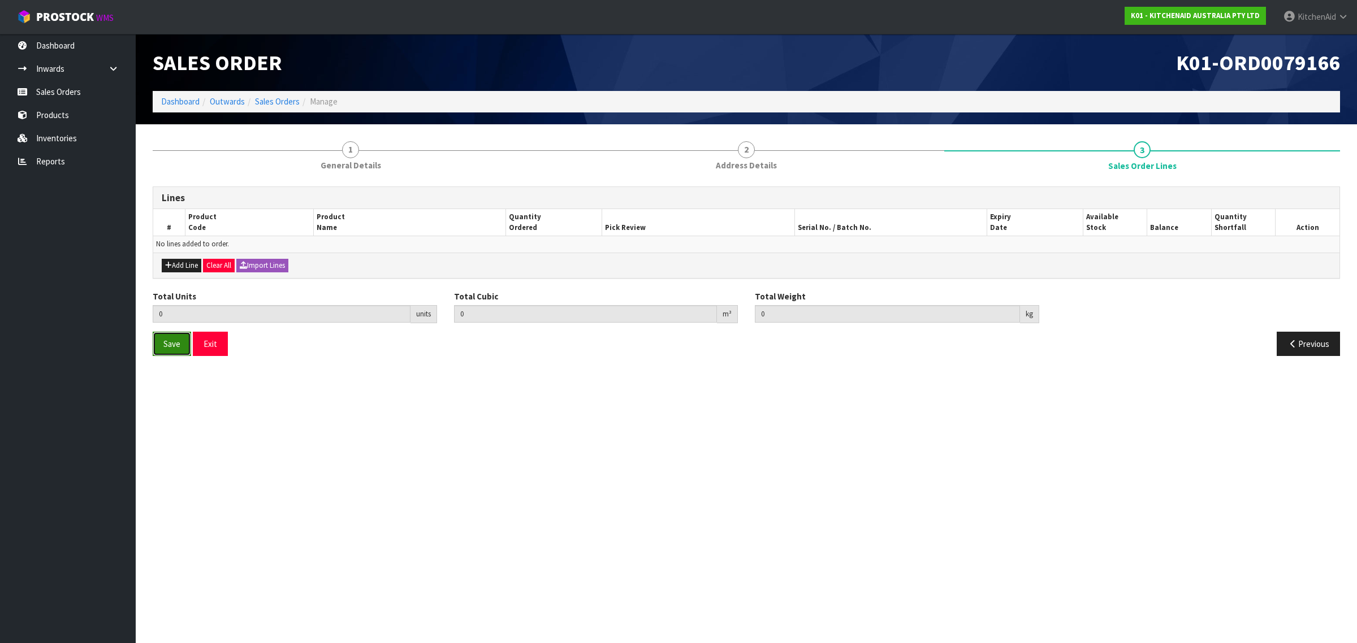
click at [167, 348] on span "Save" at bounding box center [171, 344] width 17 height 11
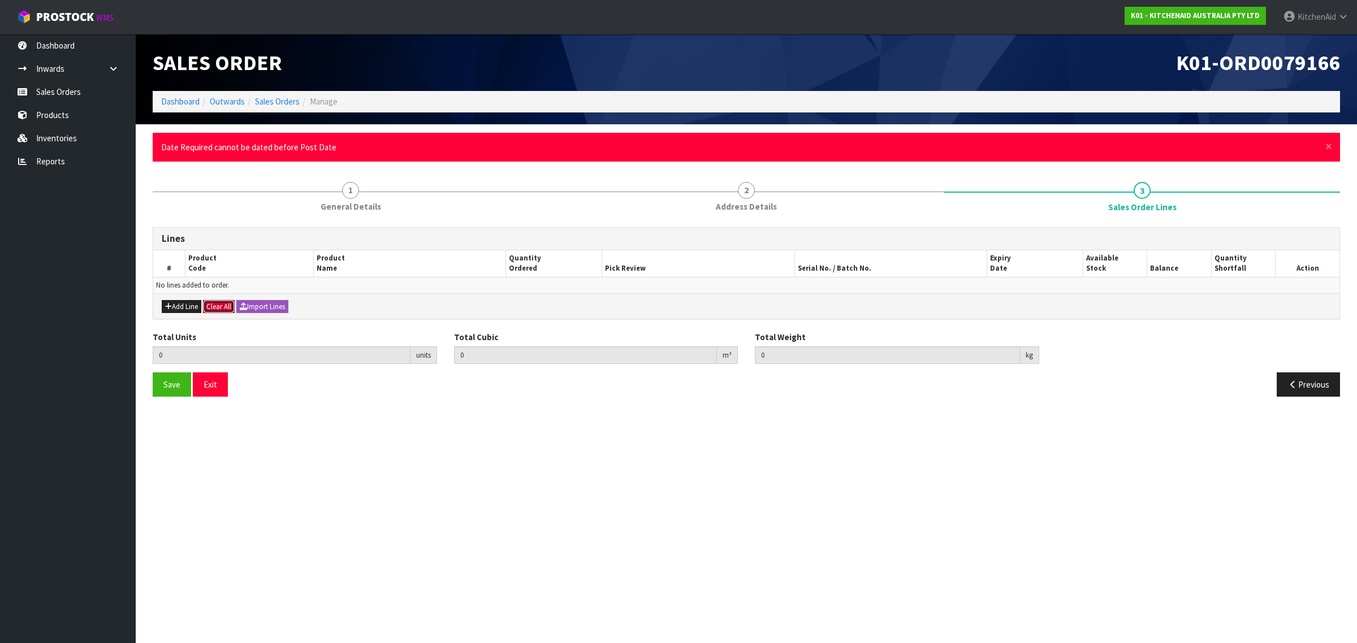
click at [224, 304] on button "Clear All" at bounding box center [219, 307] width 32 height 14
click at [205, 392] on button "Exit" at bounding box center [210, 385] width 35 height 24
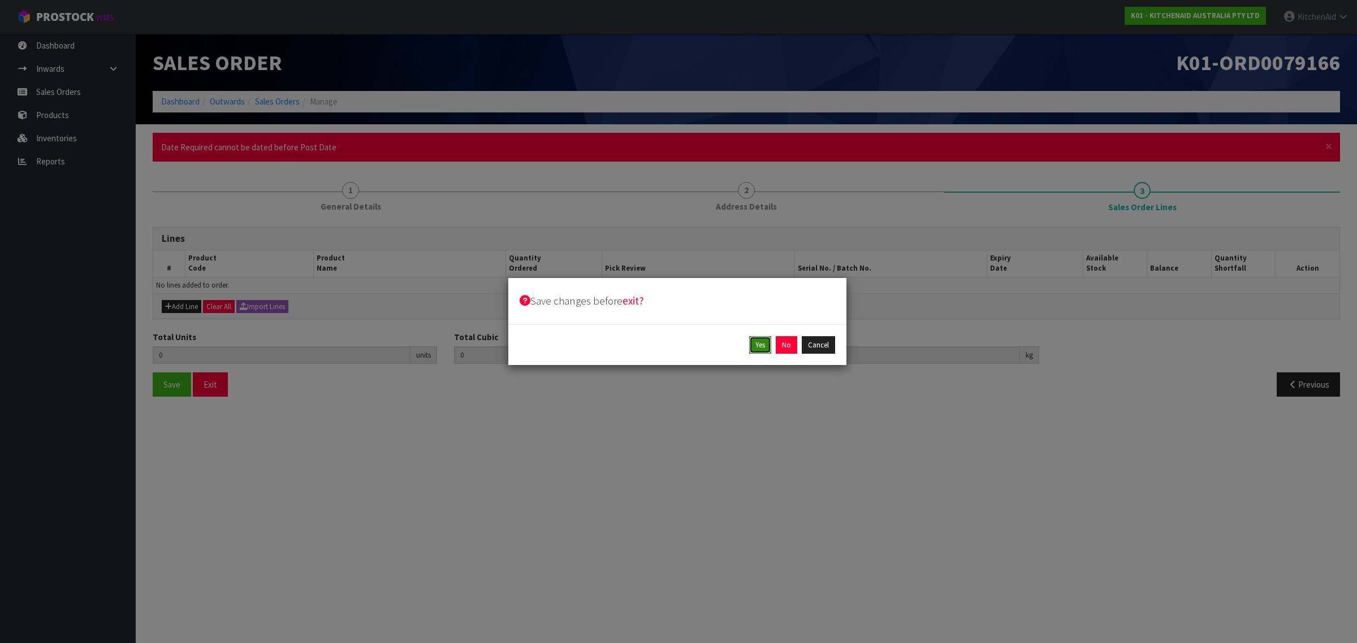
click at [762, 347] on button "Yes" at bounding box center [760, 345] width 22 height 18
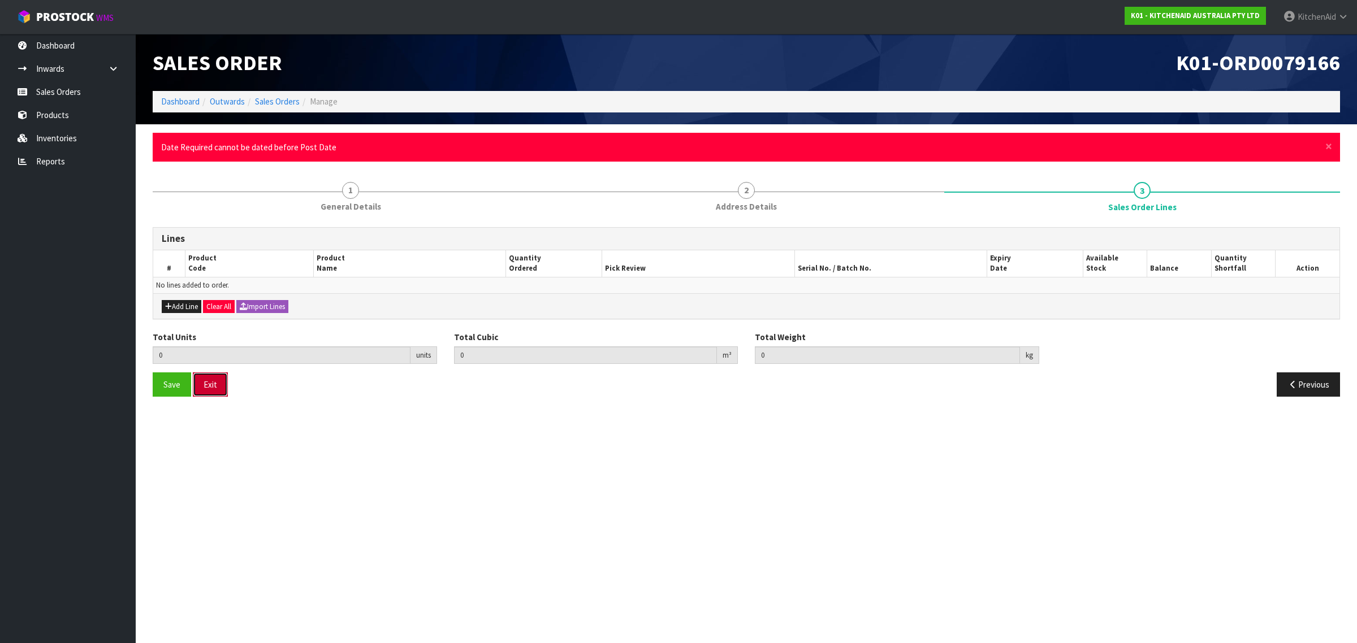
click at [208, 378] on button "Exit" at bounding box center [210, 385] width 35 height 24
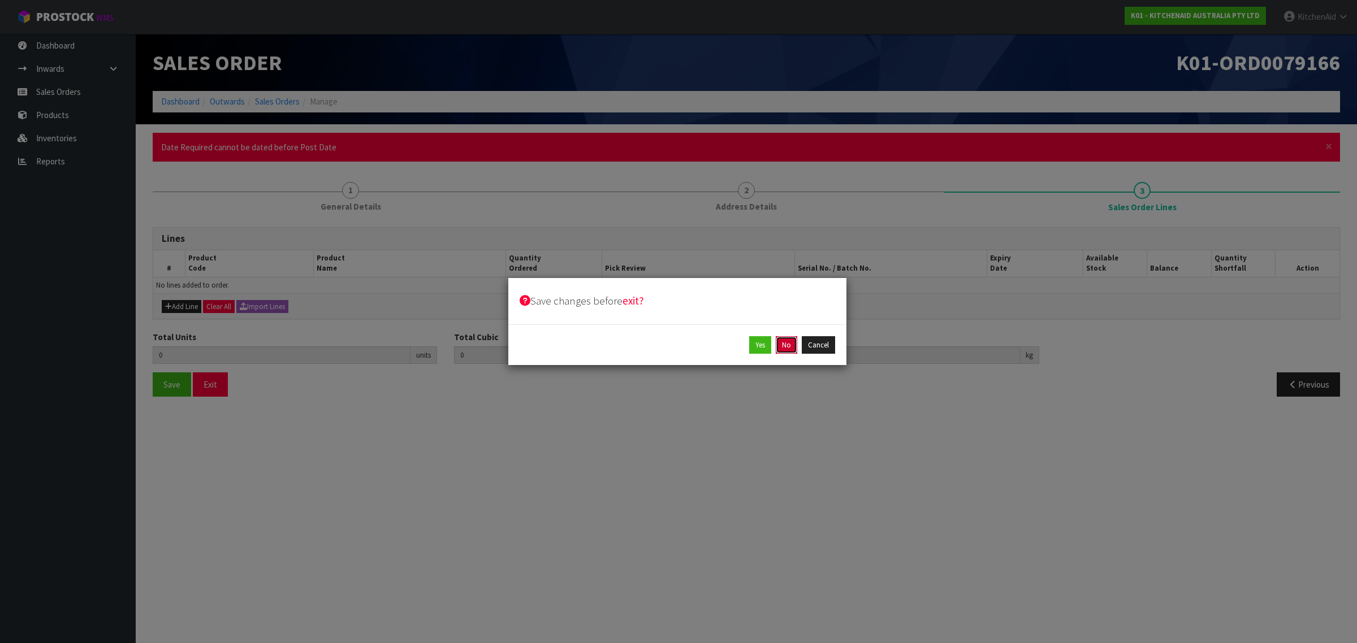
click at [789, 345] on button "No" at bounding box center [786, 345] width 21 height 18
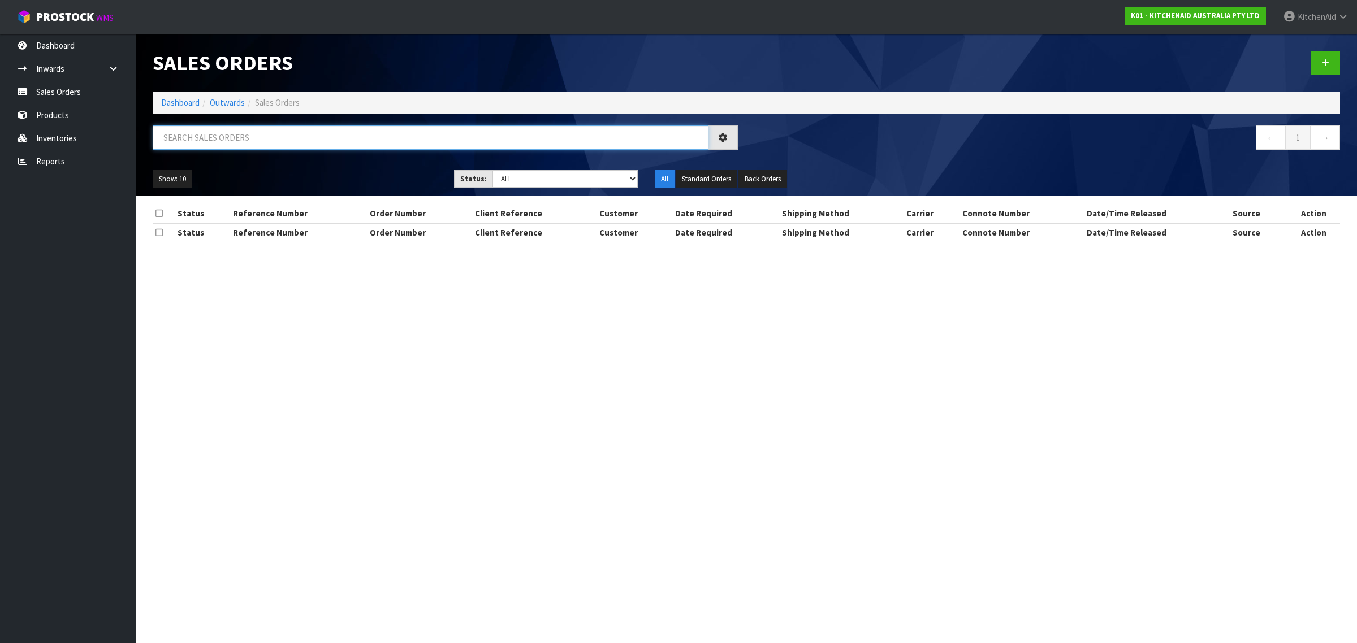
click at [290, 139] on input "text" at bounding box center [431, 138] width 556 height 24
paste input "0082033395"
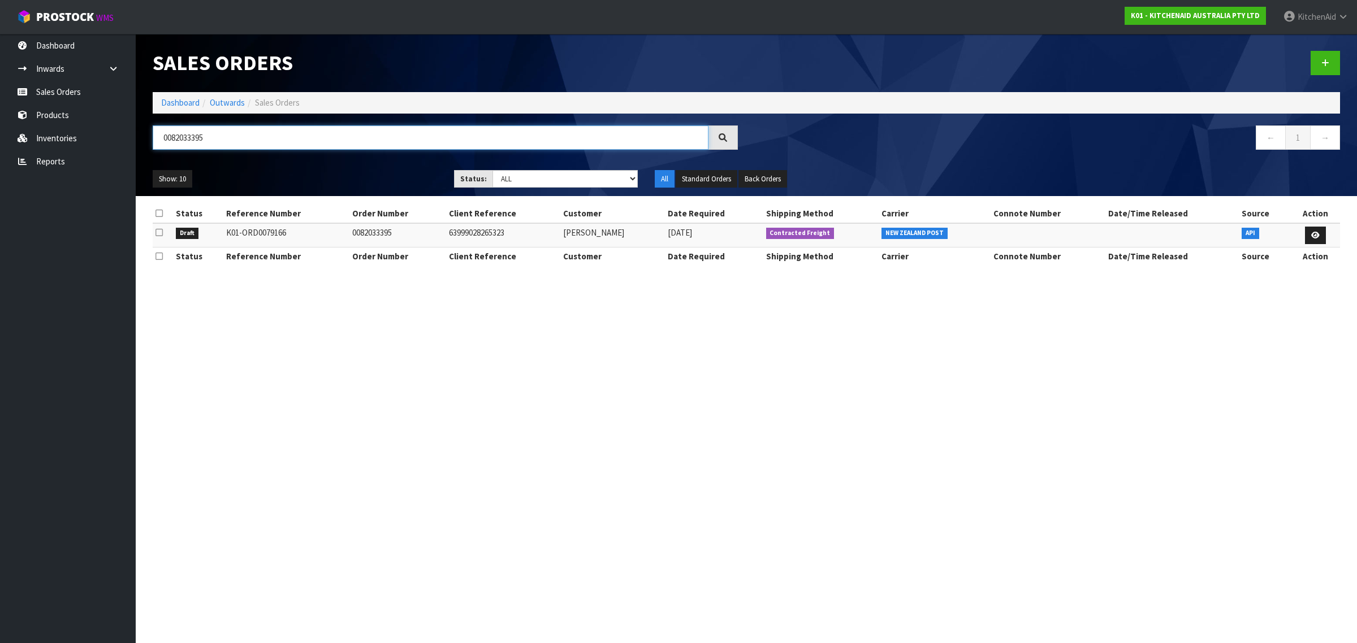
type input "0082033395"
click at [159, 231] on icon at bounding box center [158, 232] width 7 height 8
click at [0, 0] on input "checkbox" at bounding box center [0, 0] width 0 height 0
